Goal: Understand process/instructions: Learn how to perform a task or action

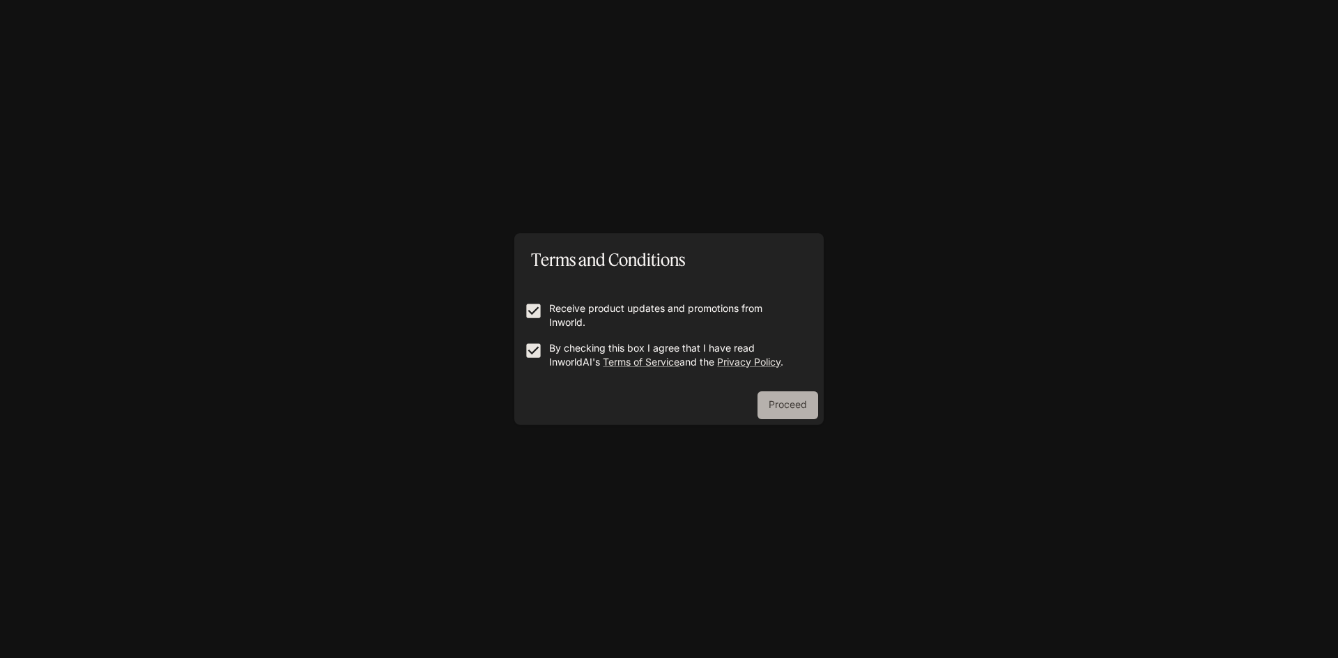
click at [808, 419] on button "Proceed" at bounding box center [787, 406] width 61 height 28
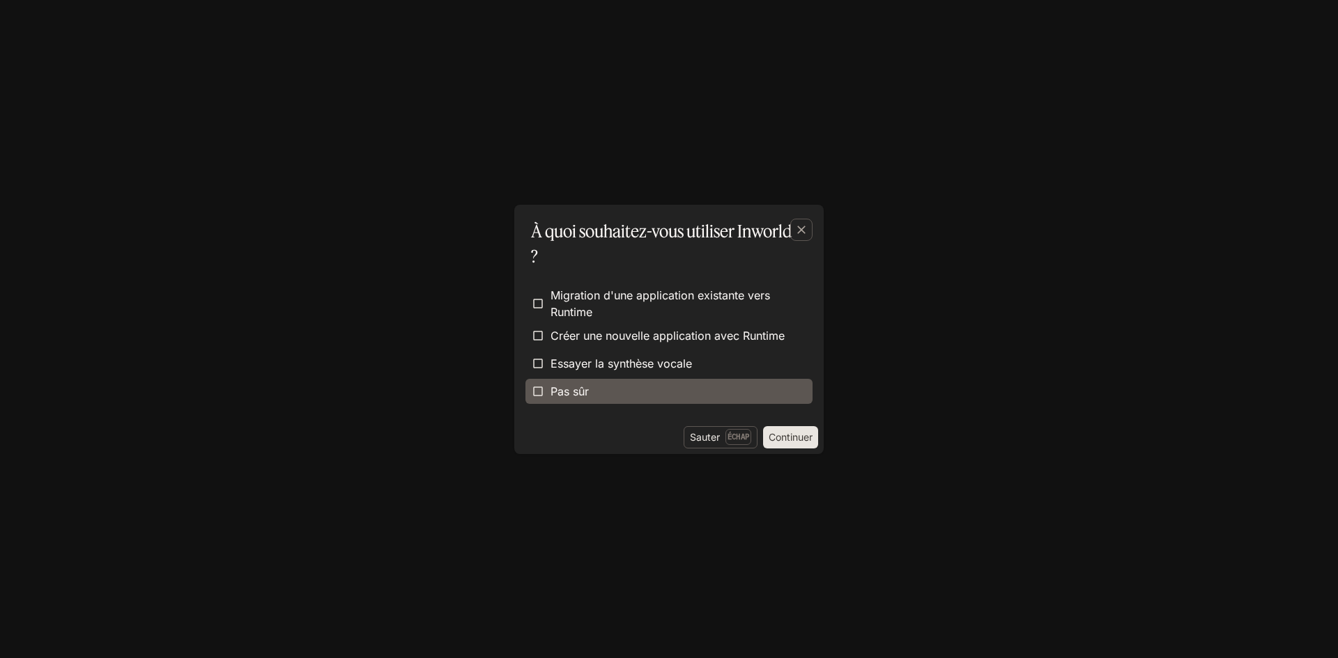
click at [589, 390] on font "Pas sûr" at bounding box center [569, 392] width 38 height 14
click at [799, 440] on font "Continuer" at bounding box center [791, 437] width 44 height 12
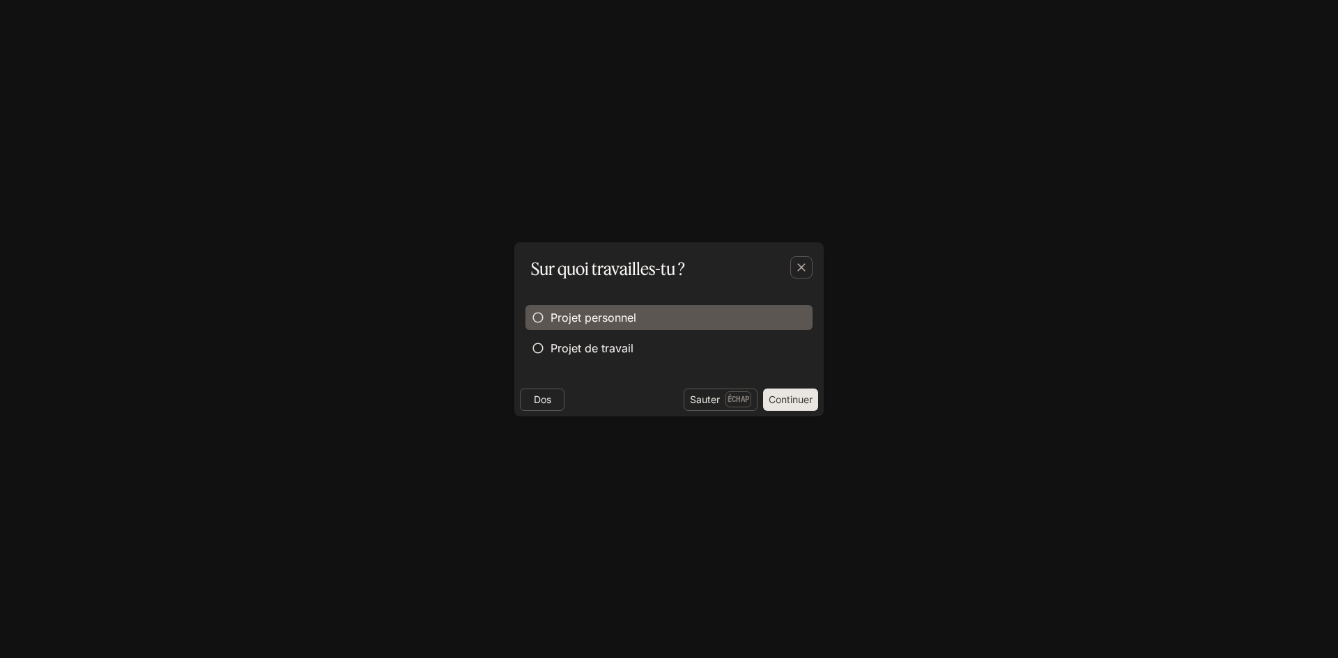
click at [599, 317] on font "Projet personnel" at bounding box center [593, 318] width 86 height 14
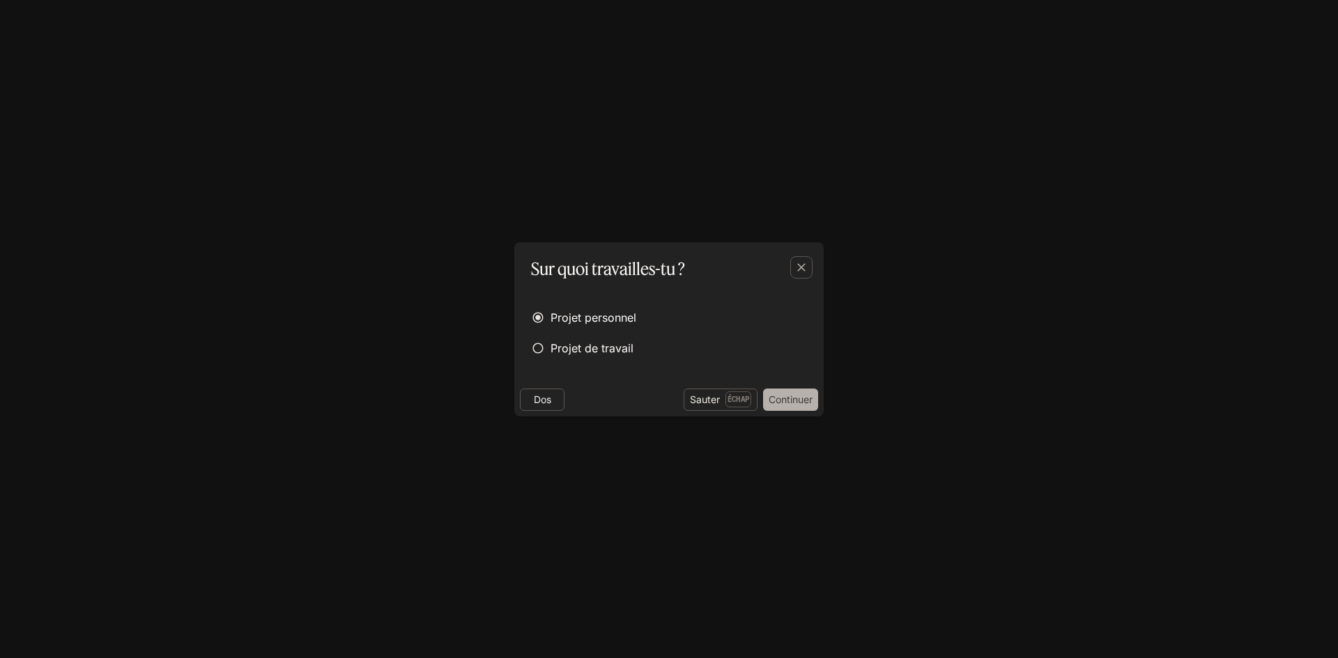
click at [780, 394] on font "Continuer" at bounding box center [791, 400] width 44 height 12
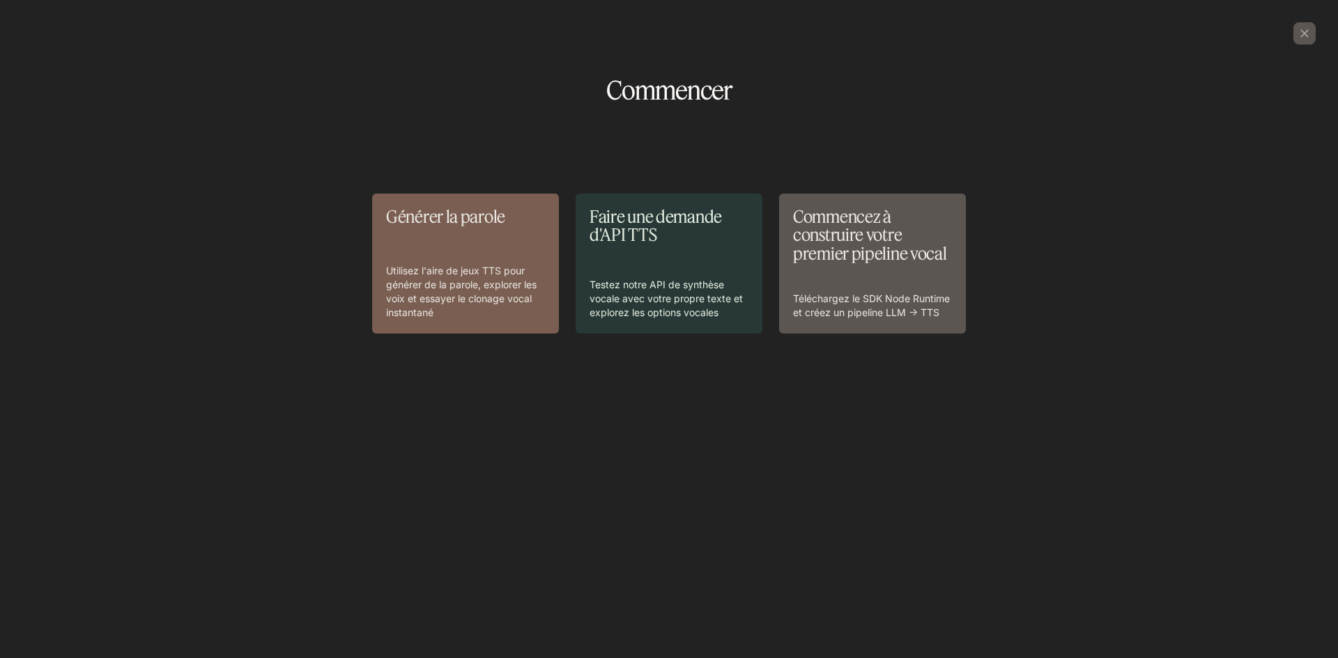
click at [804, 285] on div "Commencez à construire votre premier pipeline vocal Téléchargez le SDK Node Run…" at bounding box center [872, 264] width 159 height 112
